Goal: Task Accomplishment & Management: Understand process/instructions

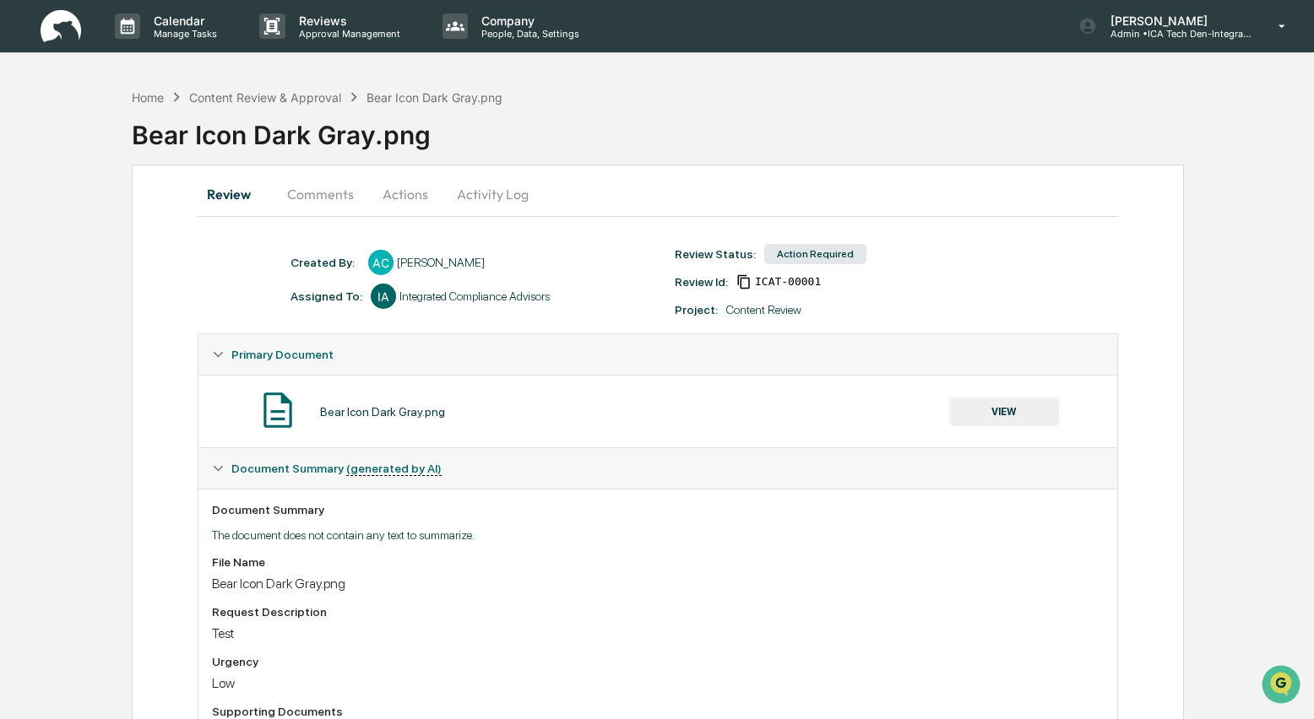
click at [1000, 414] on button "VIEW" at bounding box center [1004, 412] width 110 height 29
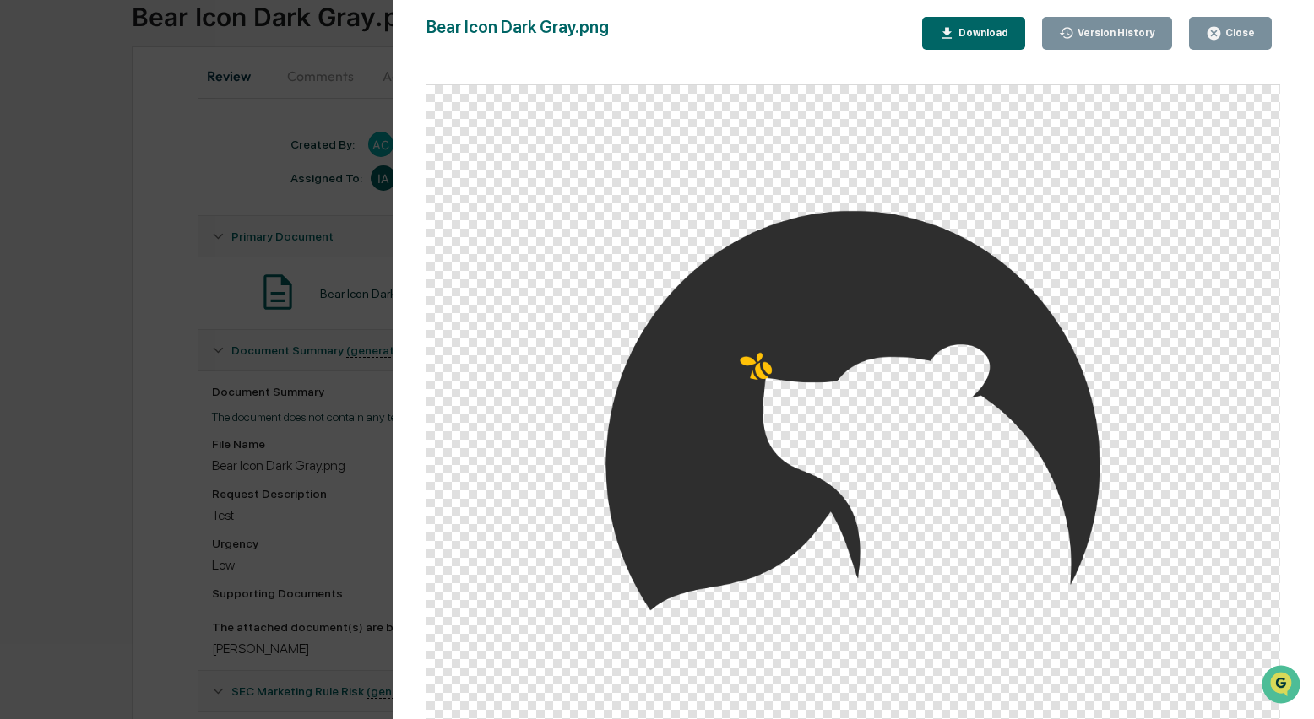
scroll to position [123, 0]
click at [1224, 31] on div "Close" at bounding box center [1238, 33] width 33 height 12
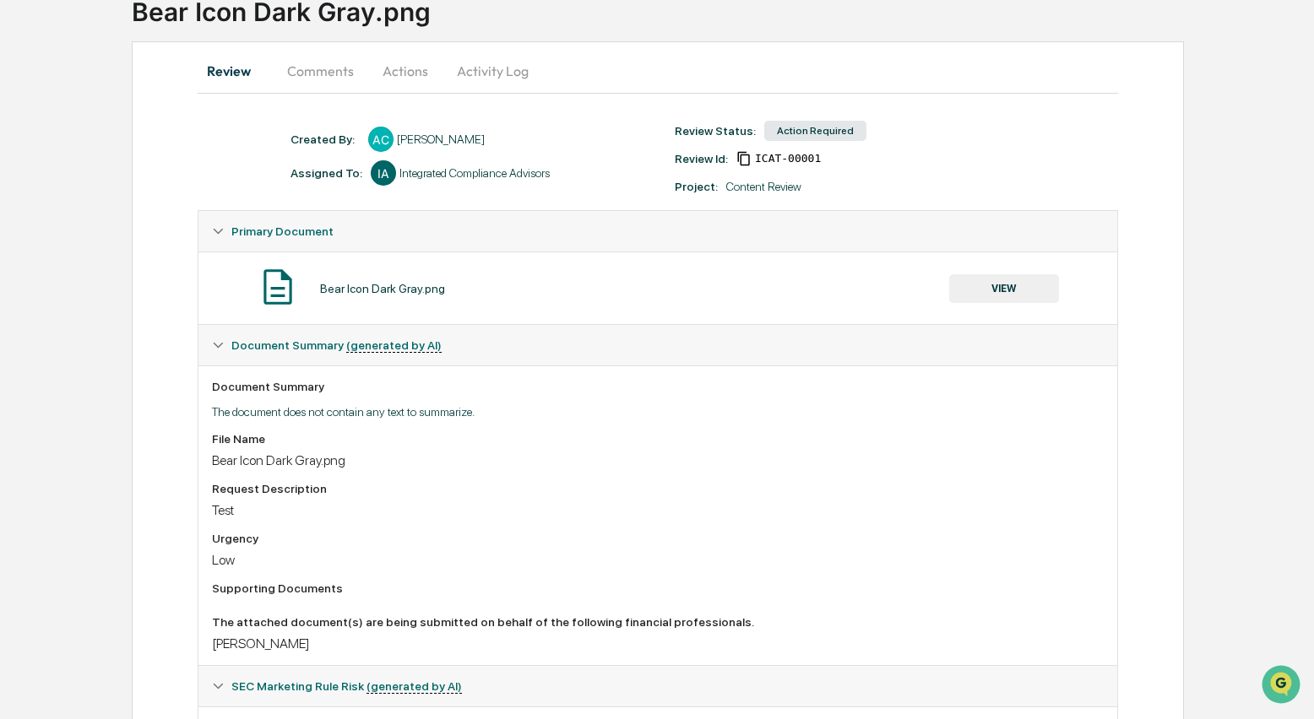
click at [921, 419] on p "The document does not contain any text to summarize." at bounding box center [657, 412] width 891 height 14
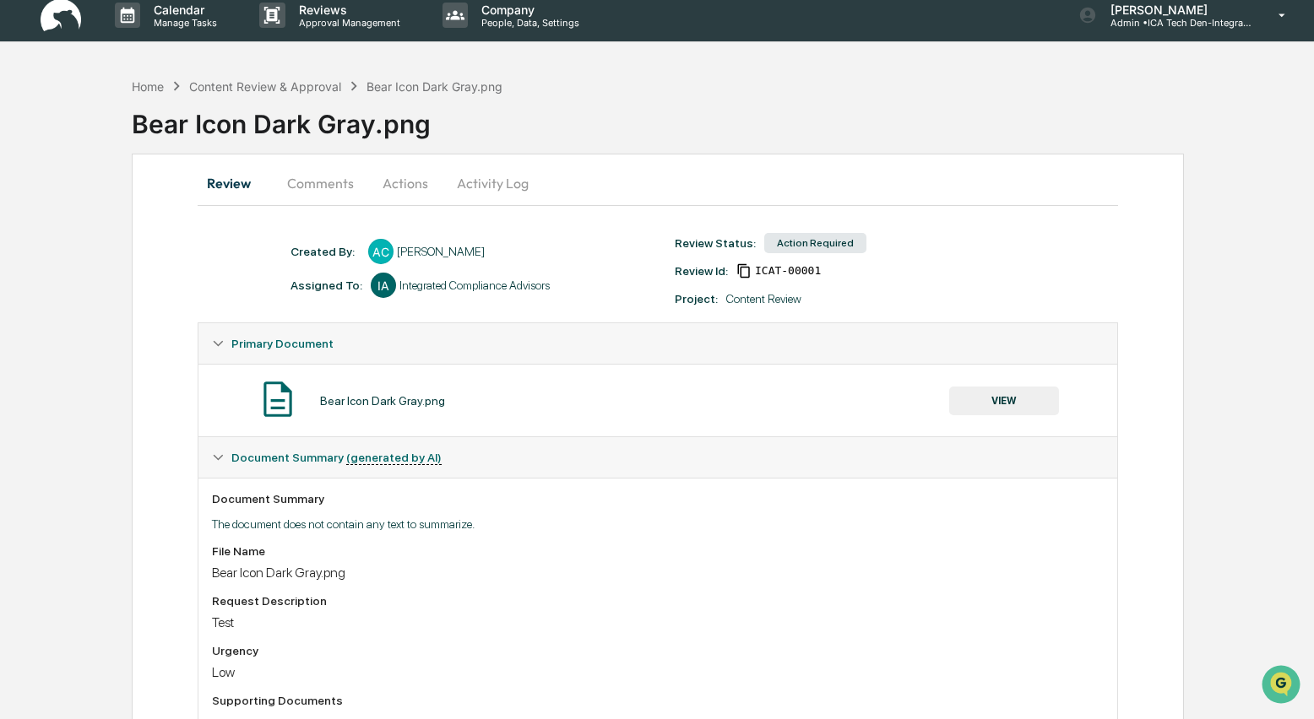
scroll to position [0, 0]
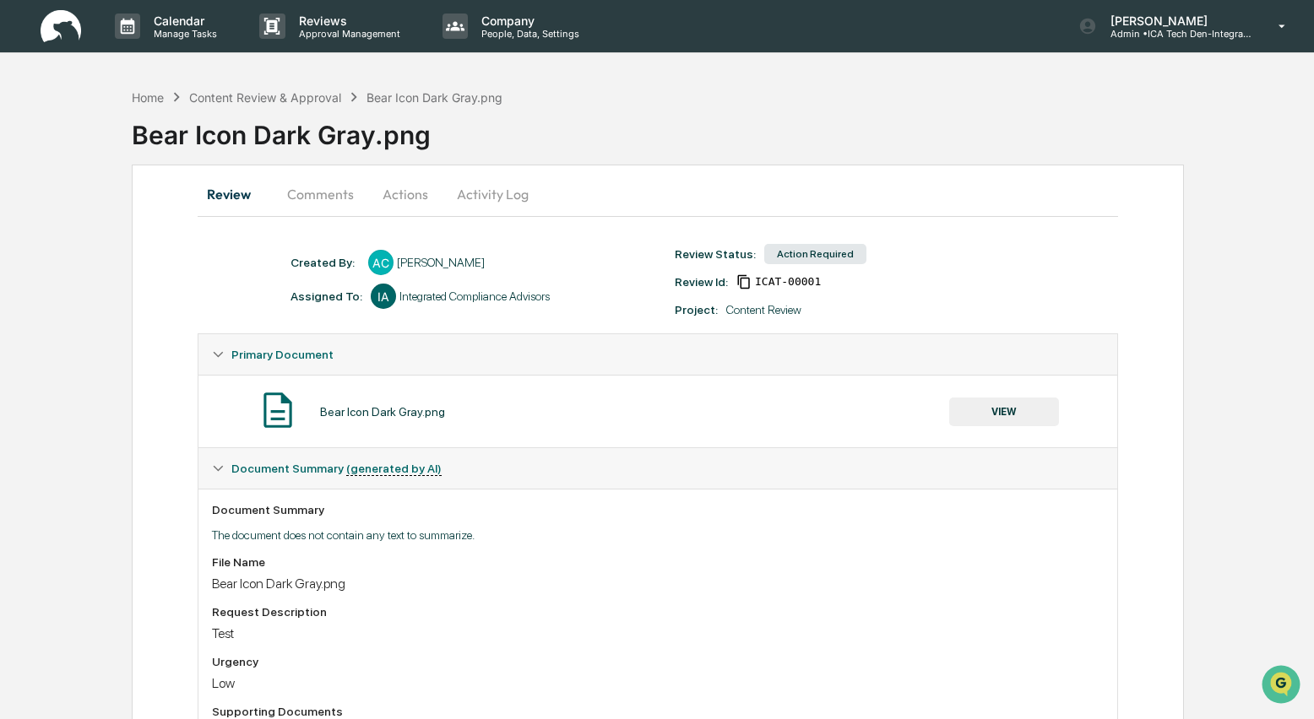
click at [342, 193] on button "Comments" at bounding box center [321, 194] width 94 height 41
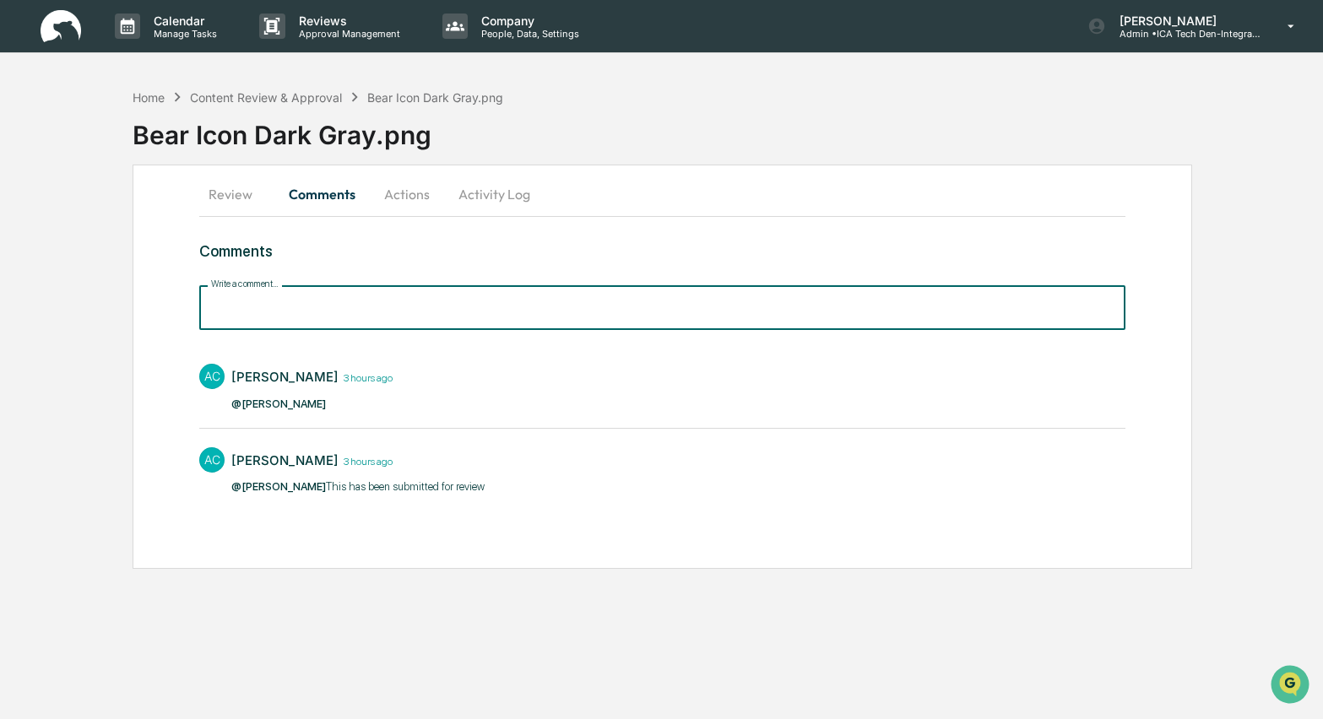
click at [282, 307] on input "Write a comment..." at bounding box center [662, 307] width 926 height 45
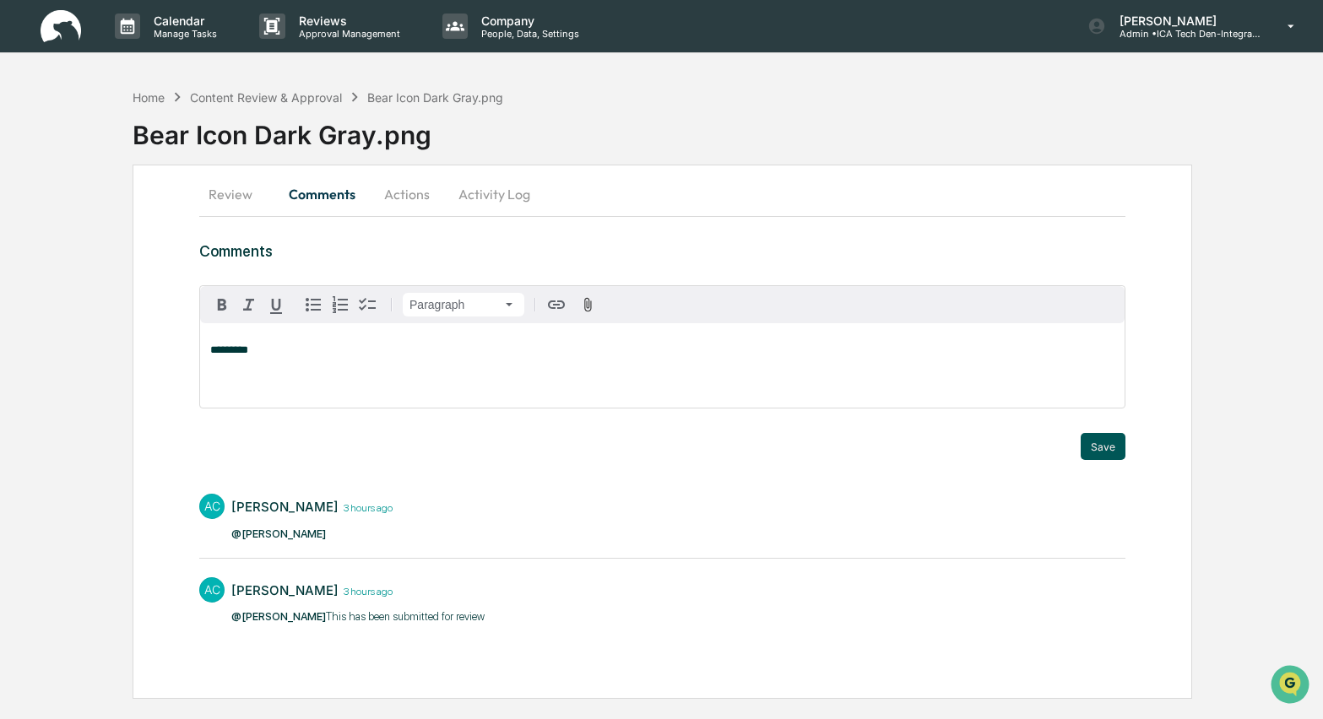
click at [1105, 442] on button "Save" at bounding box center [1103, 446] width 45 height 27
click at [413, 193] on button "Actions" at bounding box center [407, 194] width 76 height 41
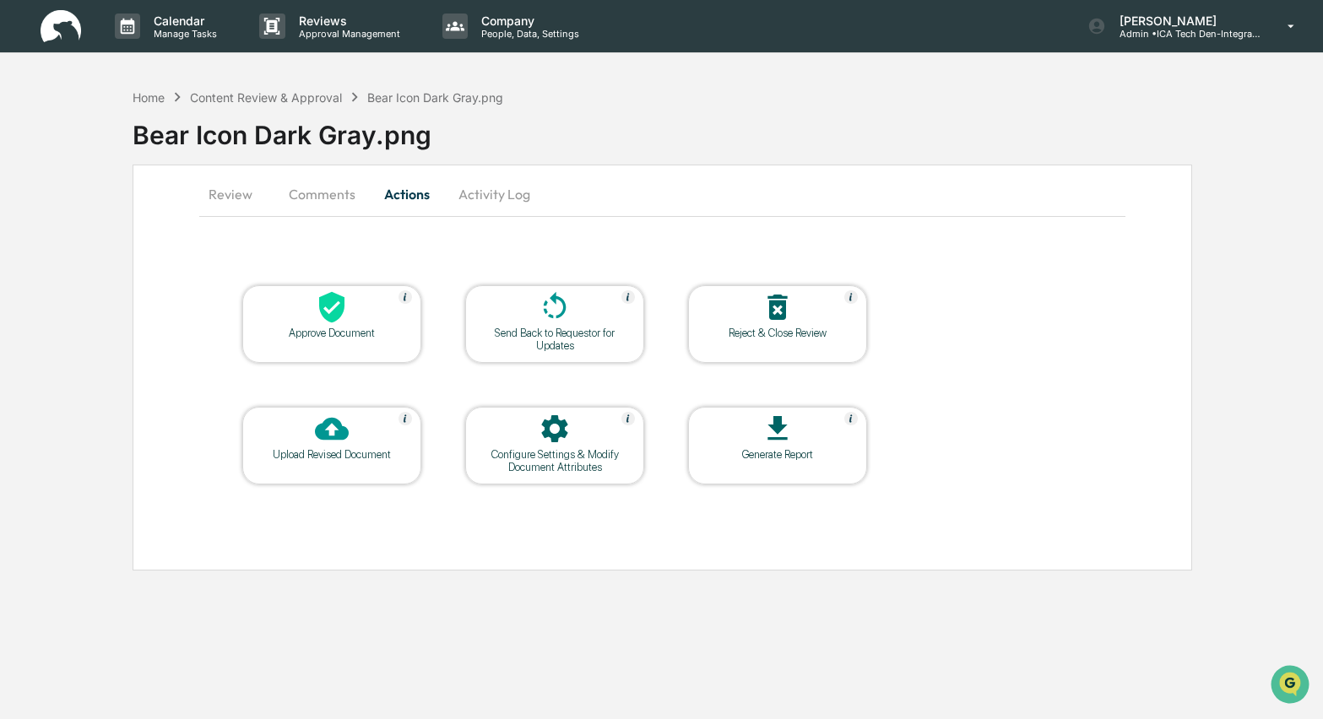
click at [346, 312] on icon at bounding box center [332, 307] width 34 height 34
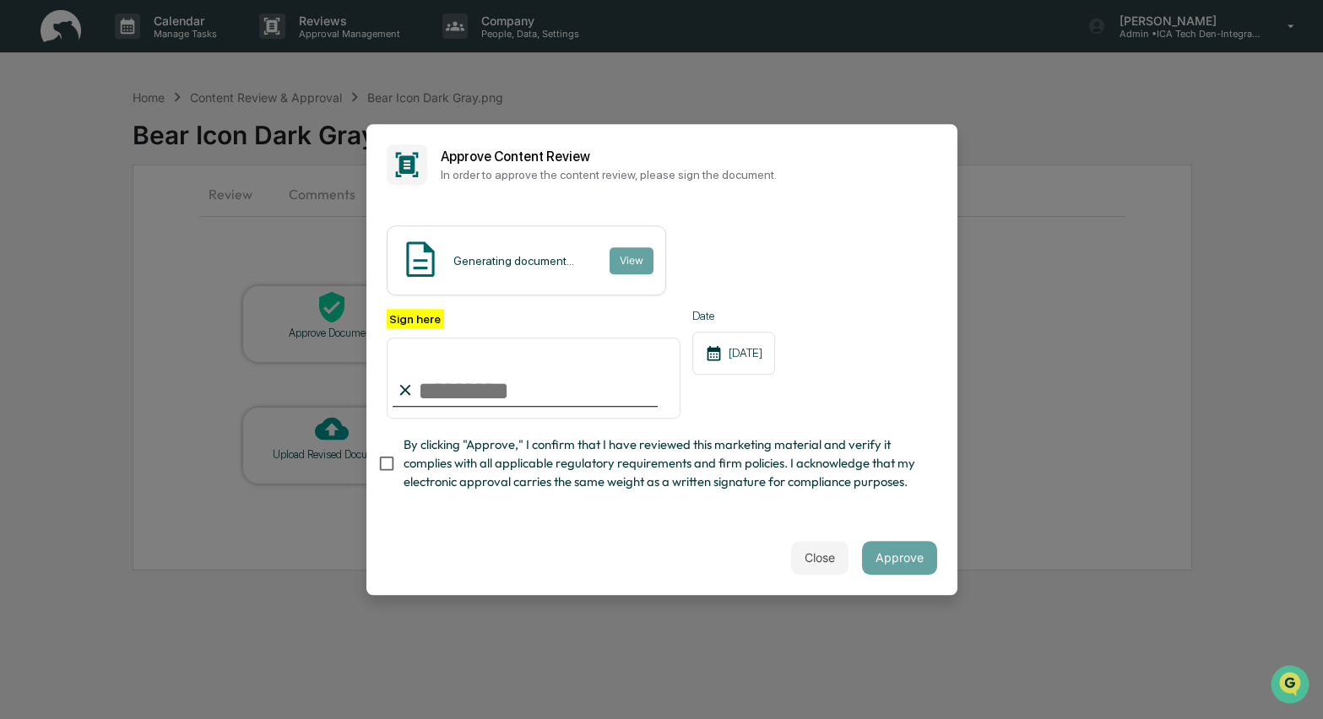
click at [417, 374] on input "Sign here" at bounding box center [534, 378] width 295 height 81
type input "**********"
click at [645, 247] on button "View" at bounding box center [631, 260] width 44 height 27
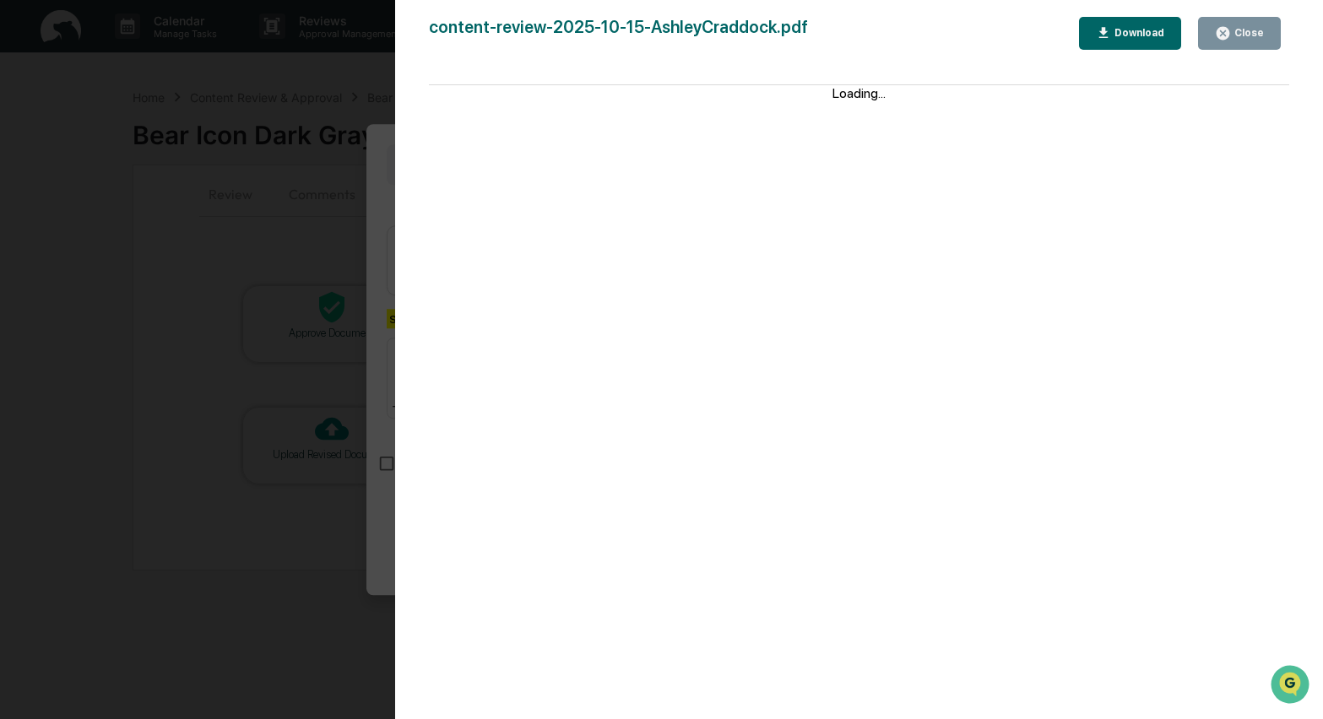
click at [1209, 28] on button "Close" at bounding box center [1239, 33] width 83 height 33
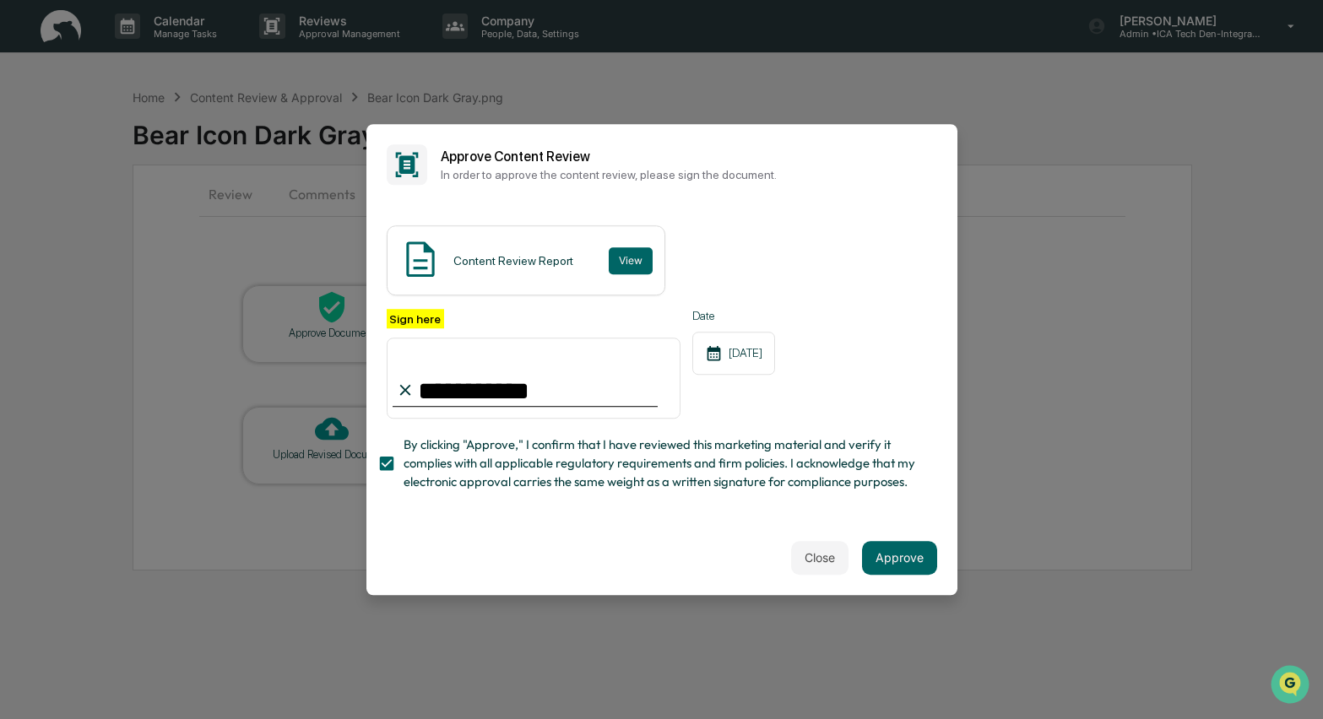
drag, startPoint x: 898, startPoint y: 557, endPoint x: 892, endPoint y: 542, distance: 16.3
click at [898, 557] on button "Approve" at bounding box center [899, 558] width 75 height 34
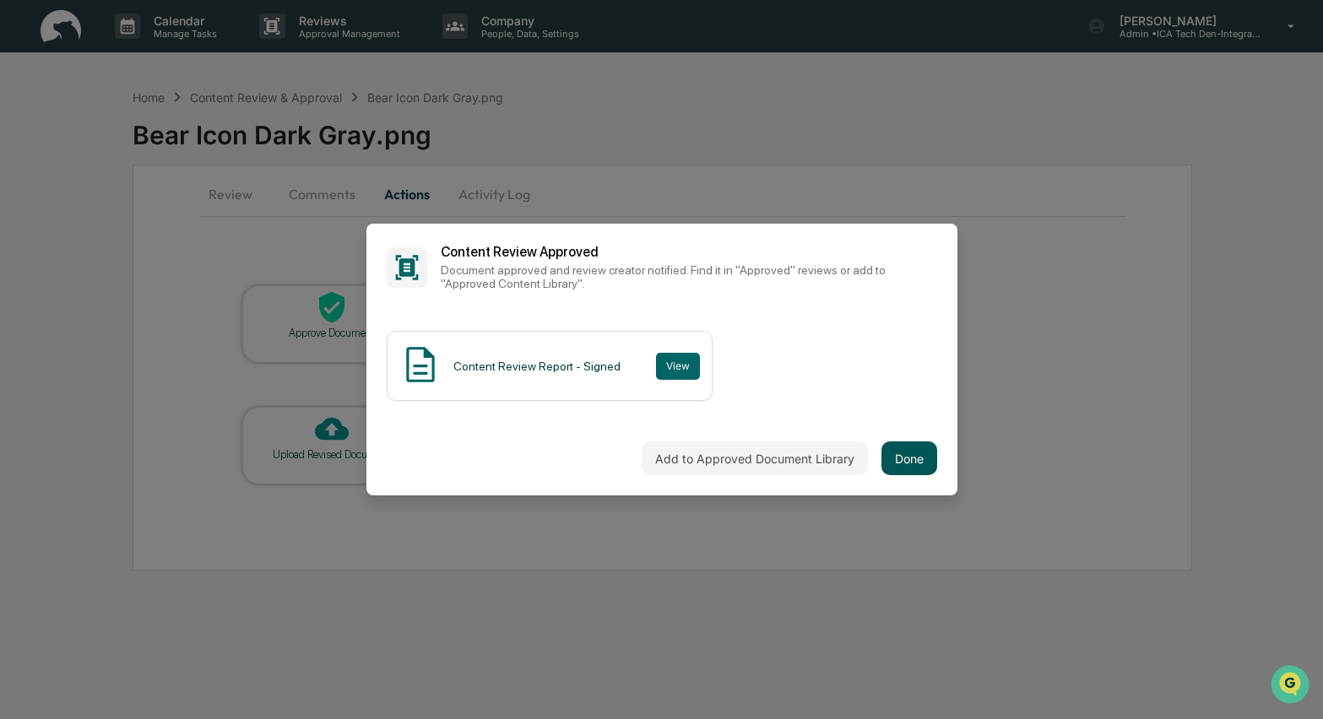
click at [910, 455] on button "Done" at bounding box center [910, 459] width 56 height 34
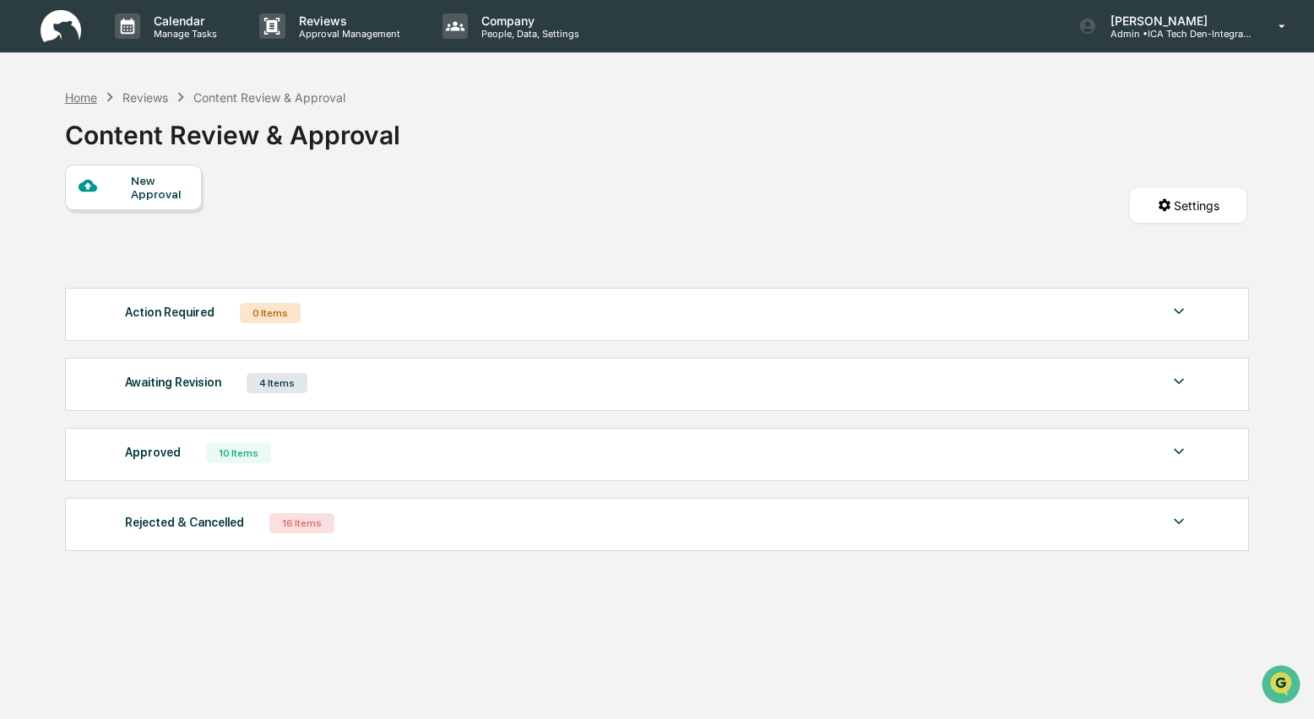
click at [86, 98] on div "Home" at bounding box center [81, 97] width 32 height 14
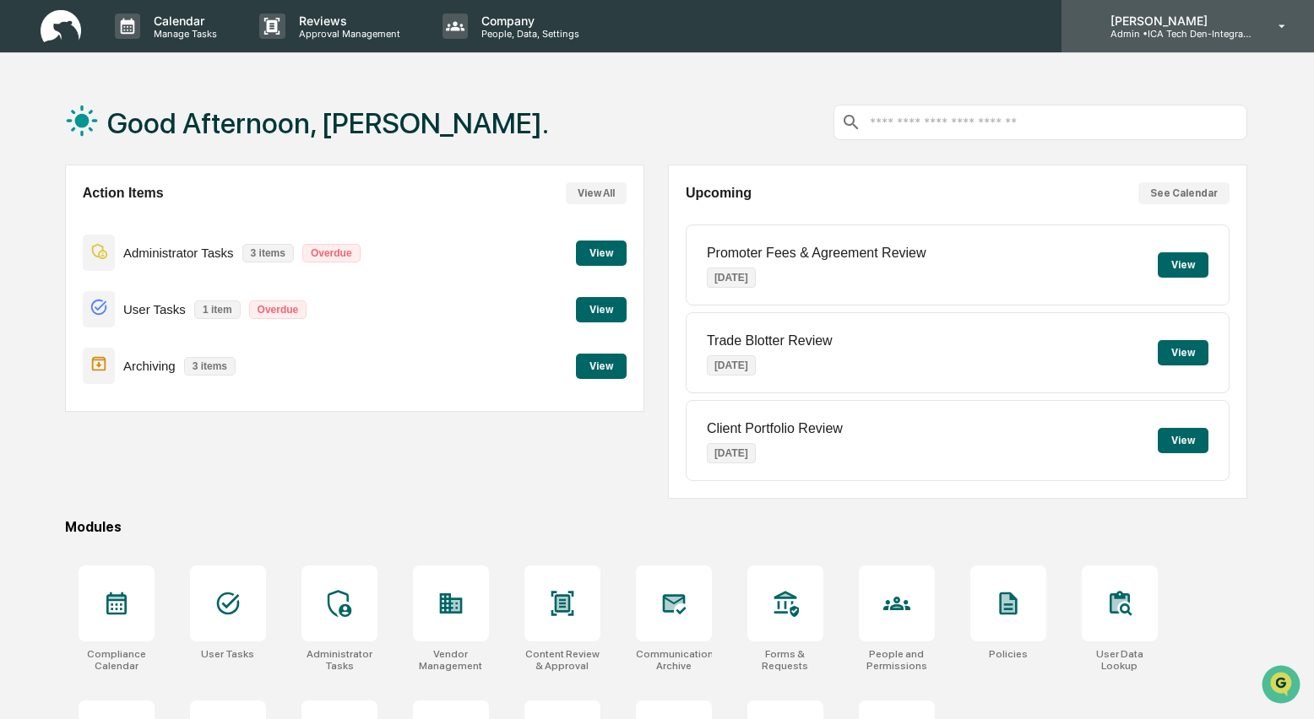
click at [1154, 30] on p "Admin • ICA Tech Den-Integrated Compliance Advisors" at bounding box center [1175, 34] width 157 height 12
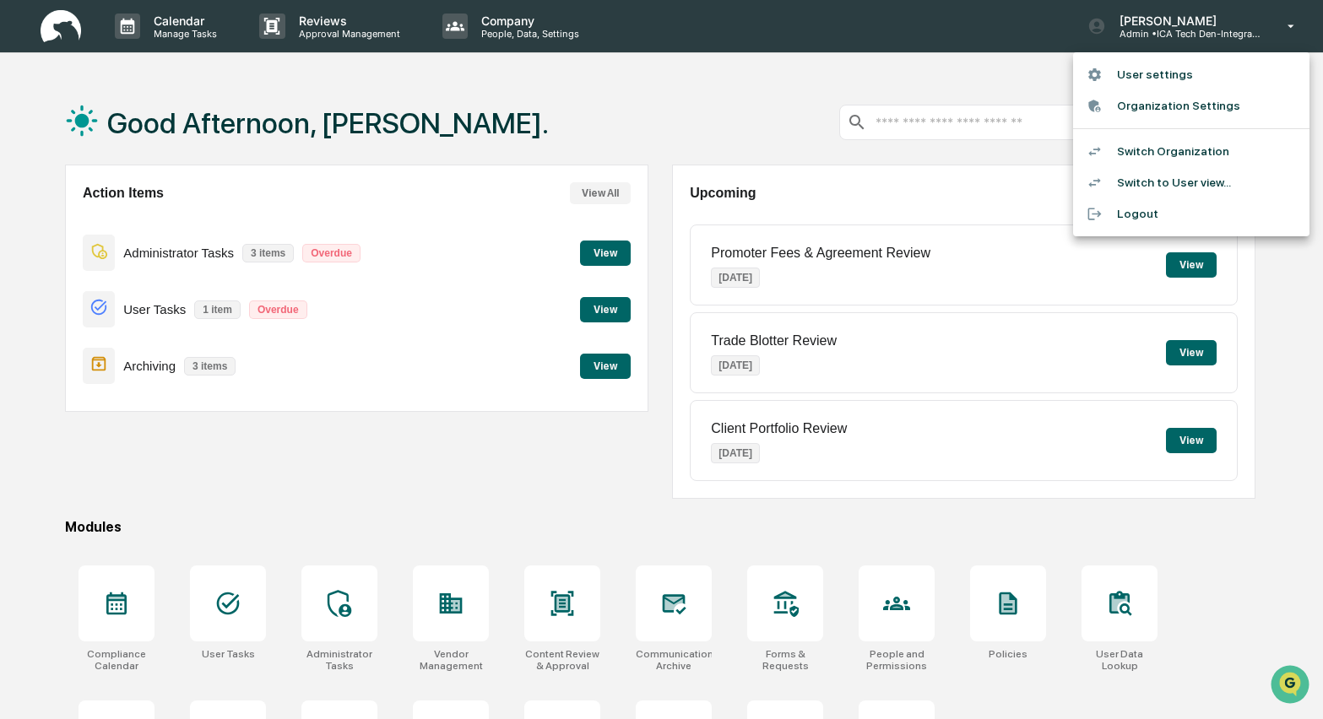
click at [1150, 157] on li "Switch Organization" at bounding box center [1191, 151] width 236 height 31
